Goal: Check status: Check status

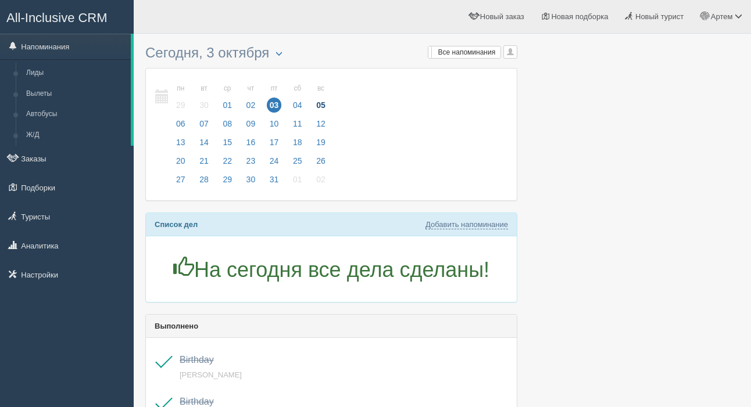
click at [316, 105] on link "вс 05" at bounding box center [319, 97] width 19 height 40
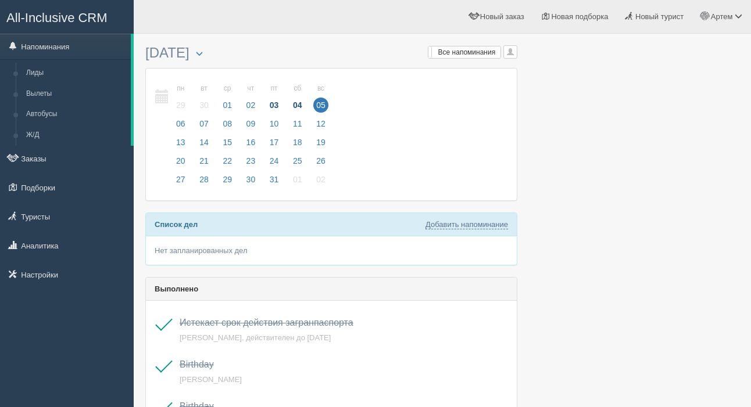
click at [303, 103] on span "04" at bounding box center [297, 105] width 15 height 15
